Goal: Navigation & Orientation: Go to known website

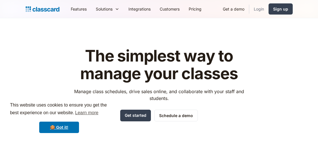
click at [257, 7] on link "Login" at bounding box center [258, 9] width 19 height 13
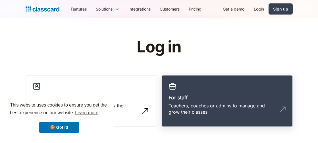
click at [222, 98] on h3 "For staff" at bounding box center [227, 98] width 117 height 8
